Goal: Task Accomplishment & Management: Use online tool/utility

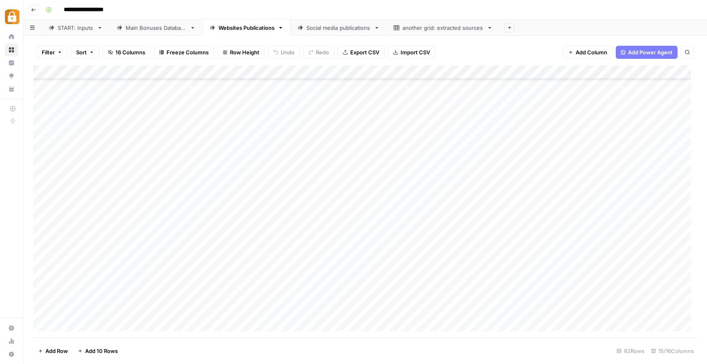
scroll to position [805, 0]
click at [422, 280] on div "Add Column" at bounding box center [365, 201] width 664 height 272
click at [378, 322] on div "Add Column" at bounding box center [365, 201] width 664 height 272
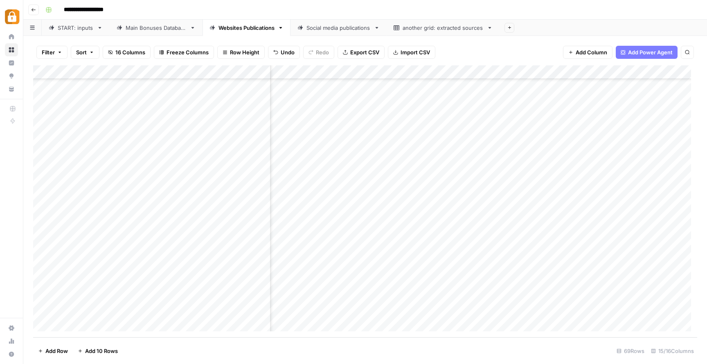
scroll to position [720, 0]
